Goal: Transaction & Acquisition: Book appointment/travel/reservation

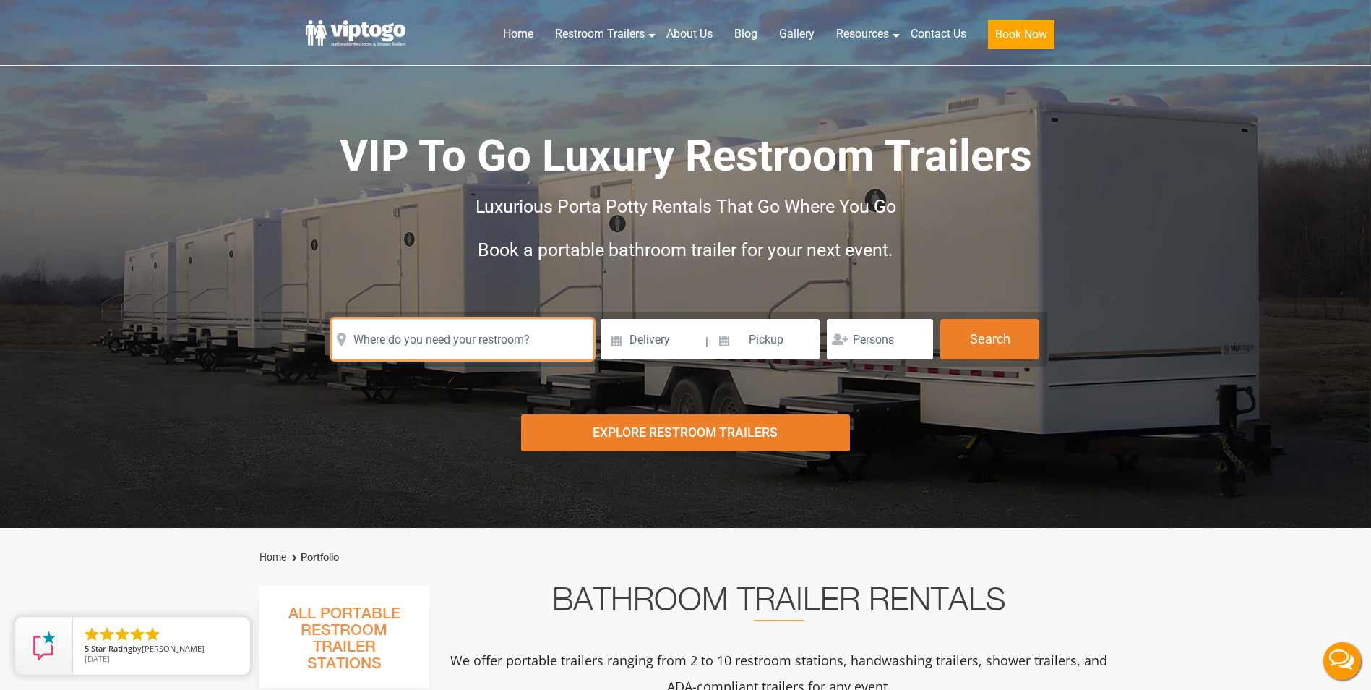
click at [525, 343] on input "text" at bounding box center [463, 339] width 262 height 40
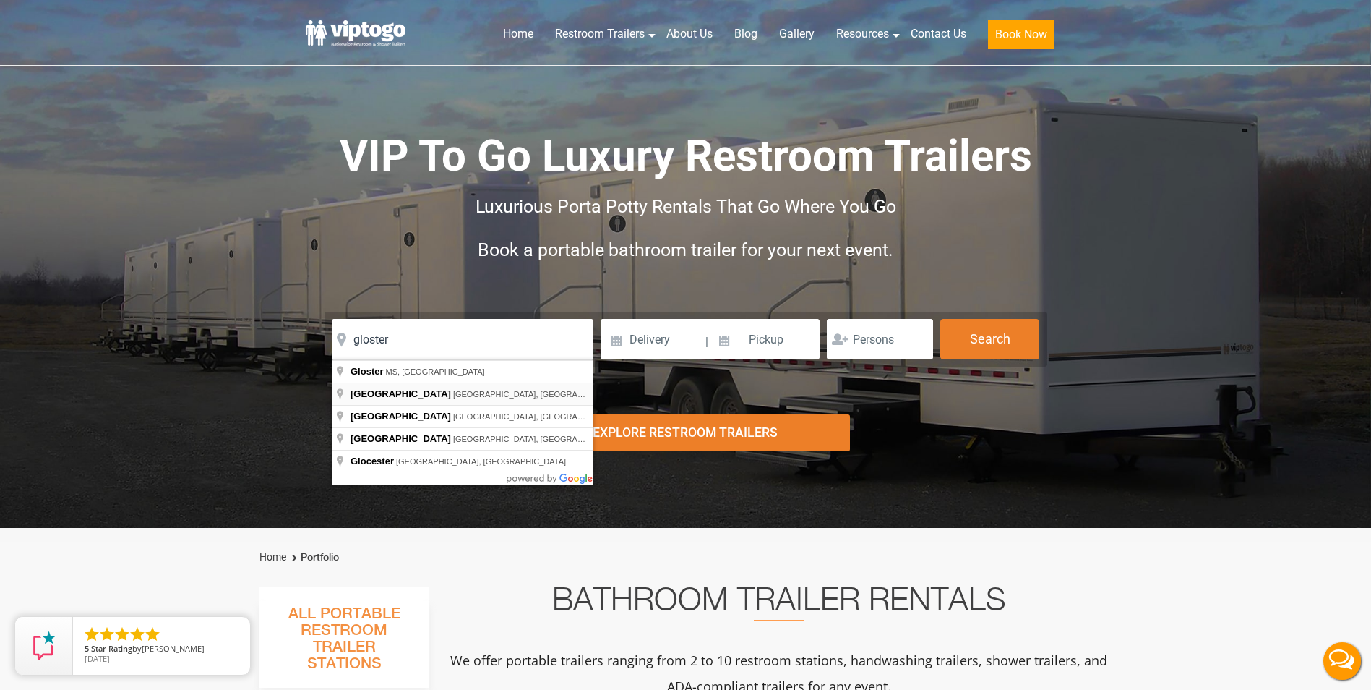
type input "[GEOGRAPHIC_DATA], [GEOGRAPHIC_DATA], [GEOGRAPHIC_DATA]"
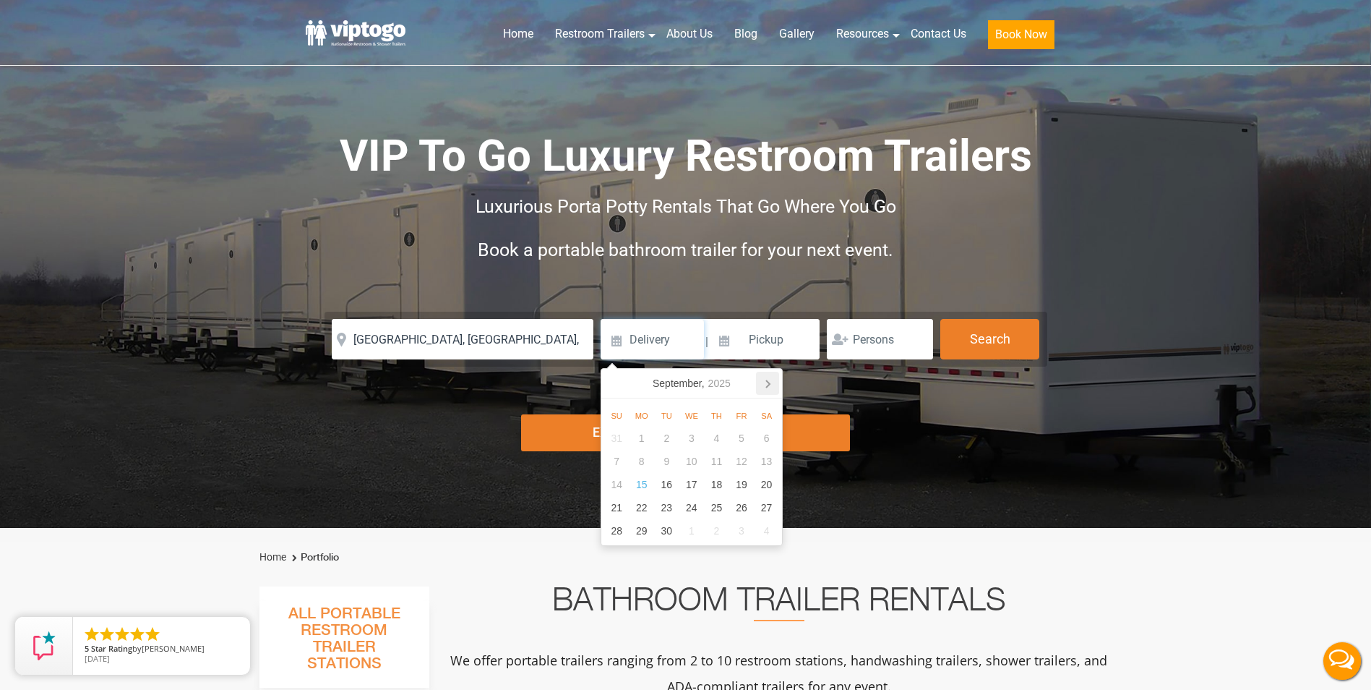
click at [765, 387] on icon at bounding box center [767, 383] width 23 height 23
click at [675, 463] on div "7" at bounding box center [666, 461] width 25 height 23
type input "[DATE]"
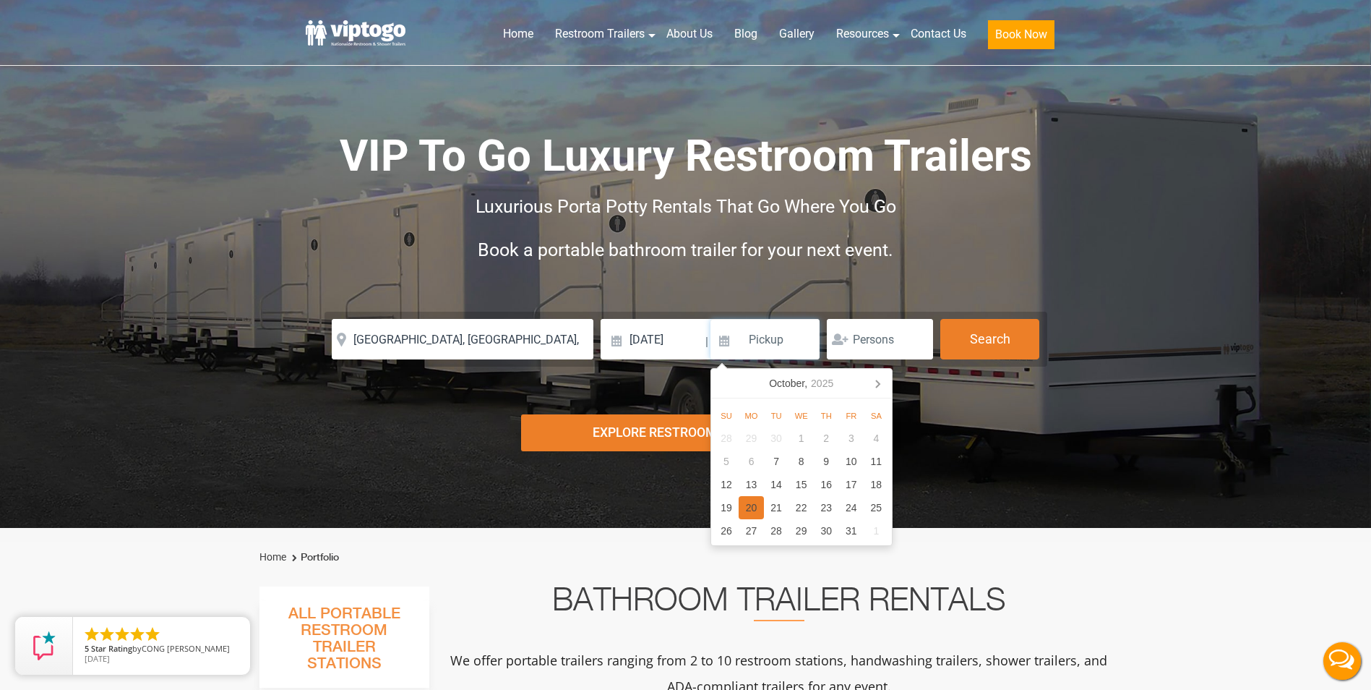
click at [757, 508] on div "20" at bounding box center [751, 507] width 25 height 23
type input "[DATE]"
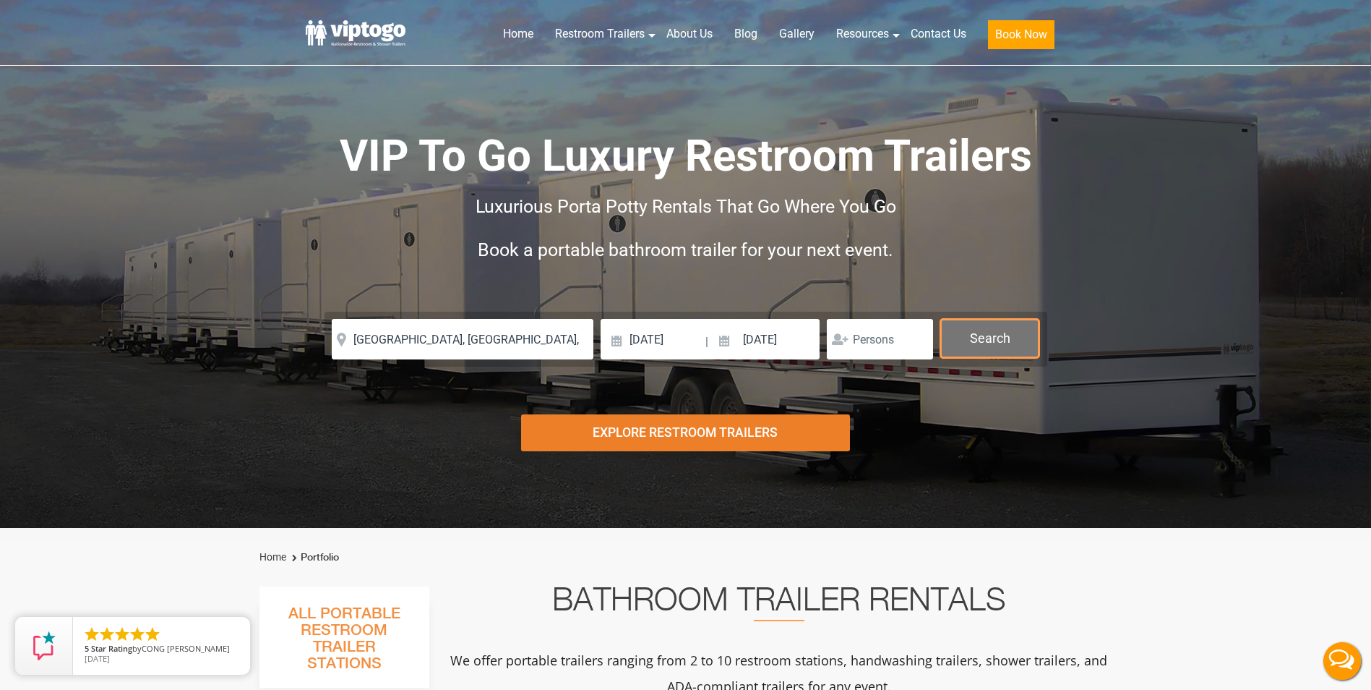
click at [989, 346] on button "Search" at bounding box center [989, 338] width 99 height 39
click at [992, 340] on button "Search" at bounding box center [989, 338] width 99 height 39
click at [979, 340] on button "Search" at bounding box center [989, 338] width 99 height 39
click at [974, 346] on button "Search" at bounding box center [989, 338] width 99 height 39
click at [971, 341] on button "Search" at bounding box center [989, 338] width 99 height 39
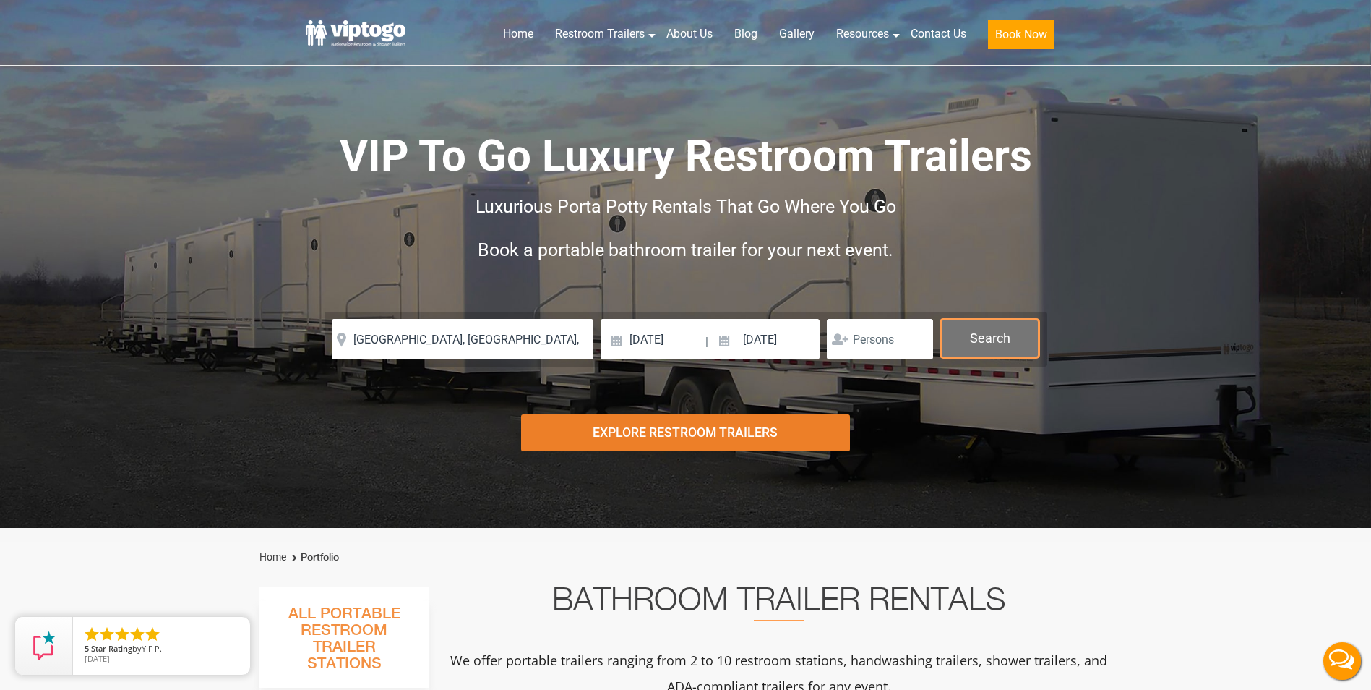
click at [1006, 330] on button "Search" at bounding box center [989, 338] width 99 height 39
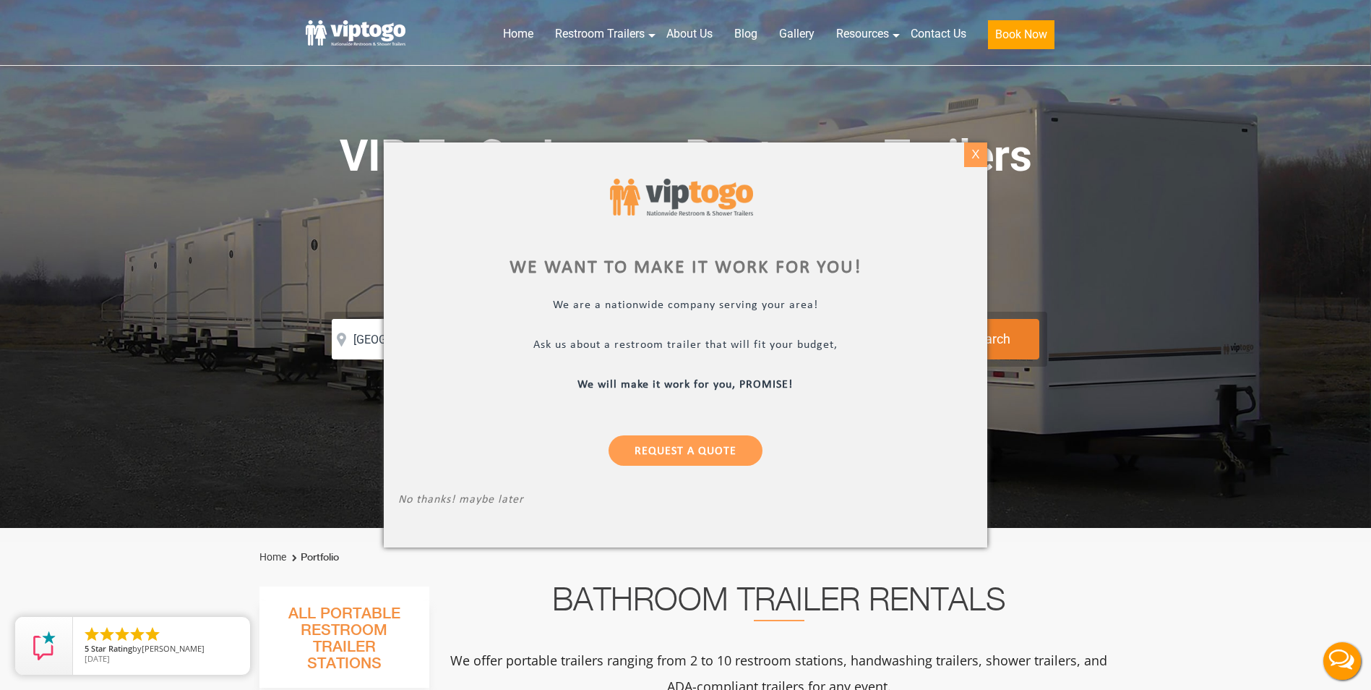
click at [982, 162] on div "X" at bounding box center [976, 154] width 22 height 25
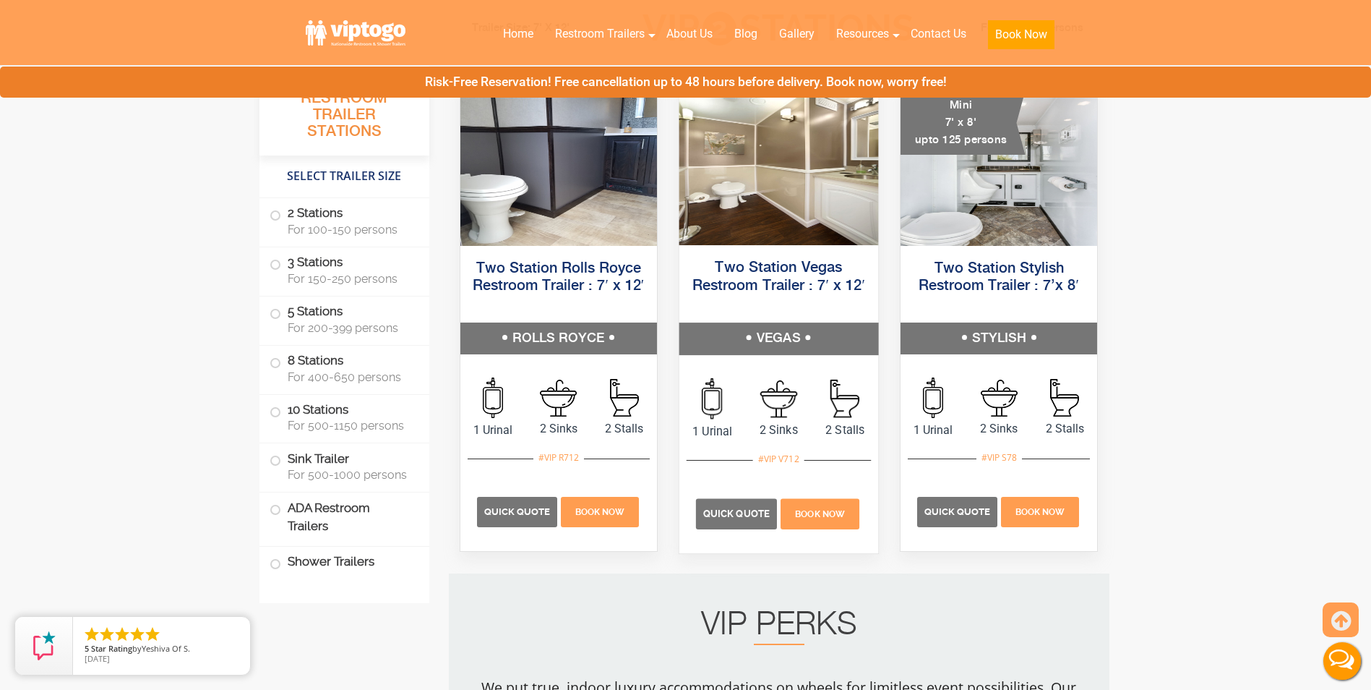
scroll to position [651, 0]
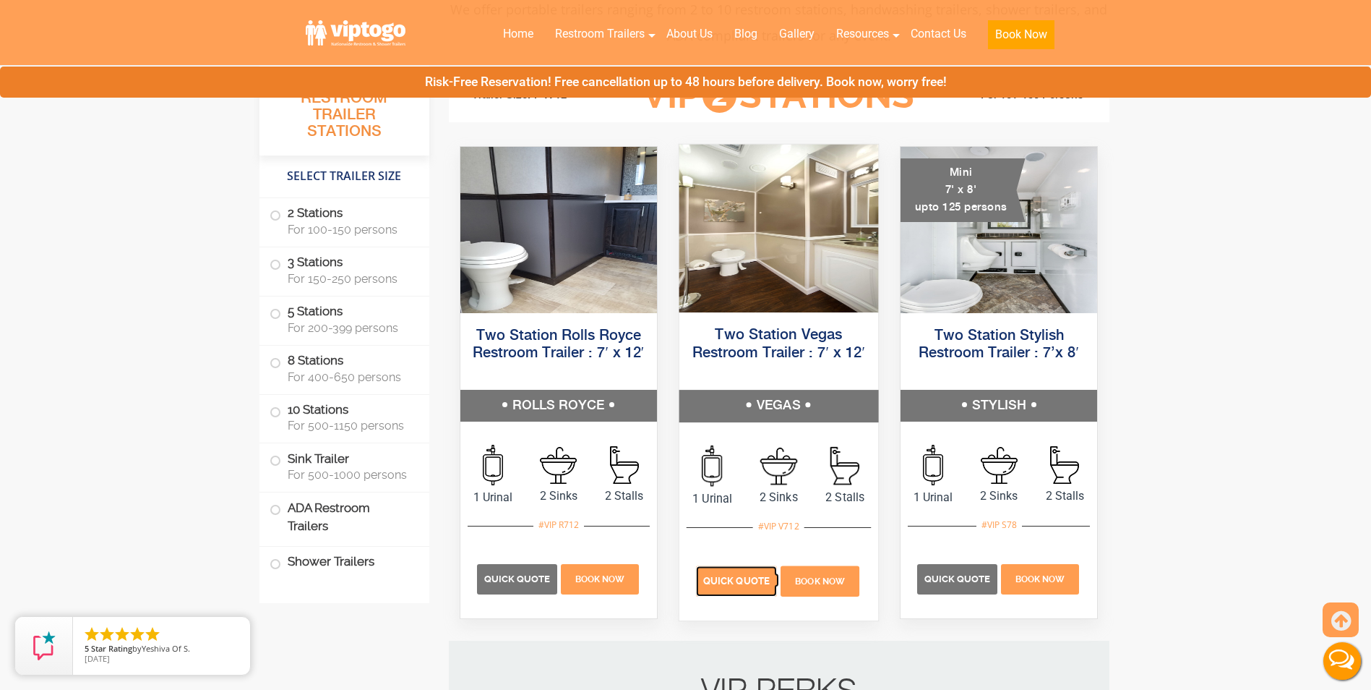
click at [744, 578] on span "Quick Quote" at bounding box center [736, 580] width 66 height 11
click at [747, 583] on span "Quick Quote" at bounding box center [736, 580] width 66 height 11
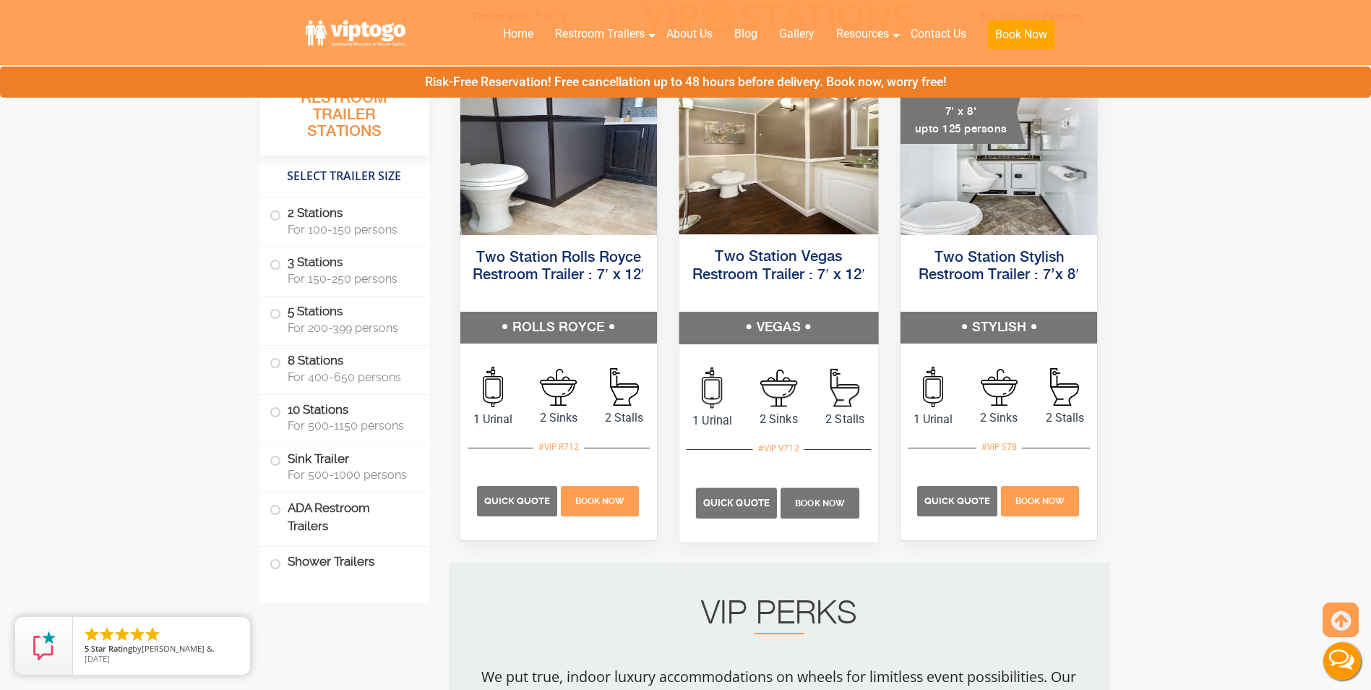
scroll to position [795, 0]
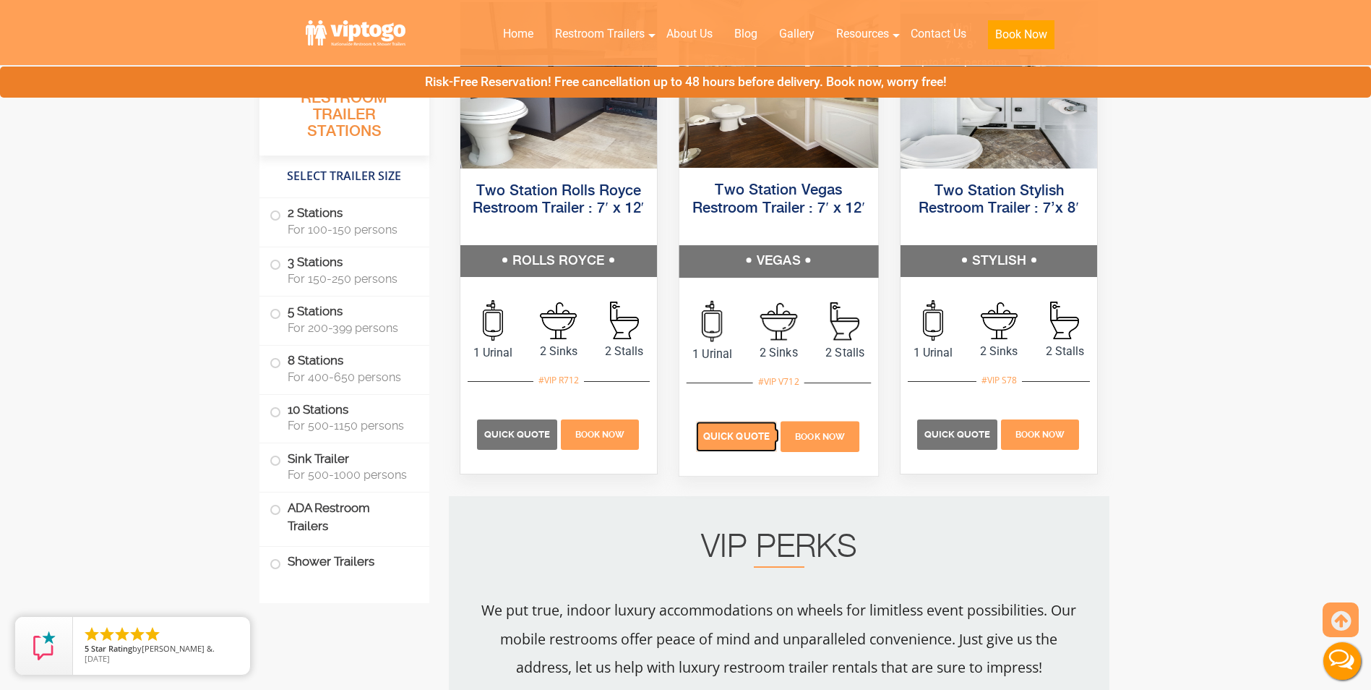
click at [744, 431] on span "Quick Quote" at bounding box center [736, 436] width 66 height 11
